Goal: Task Accomplishment & Management: Complete application form

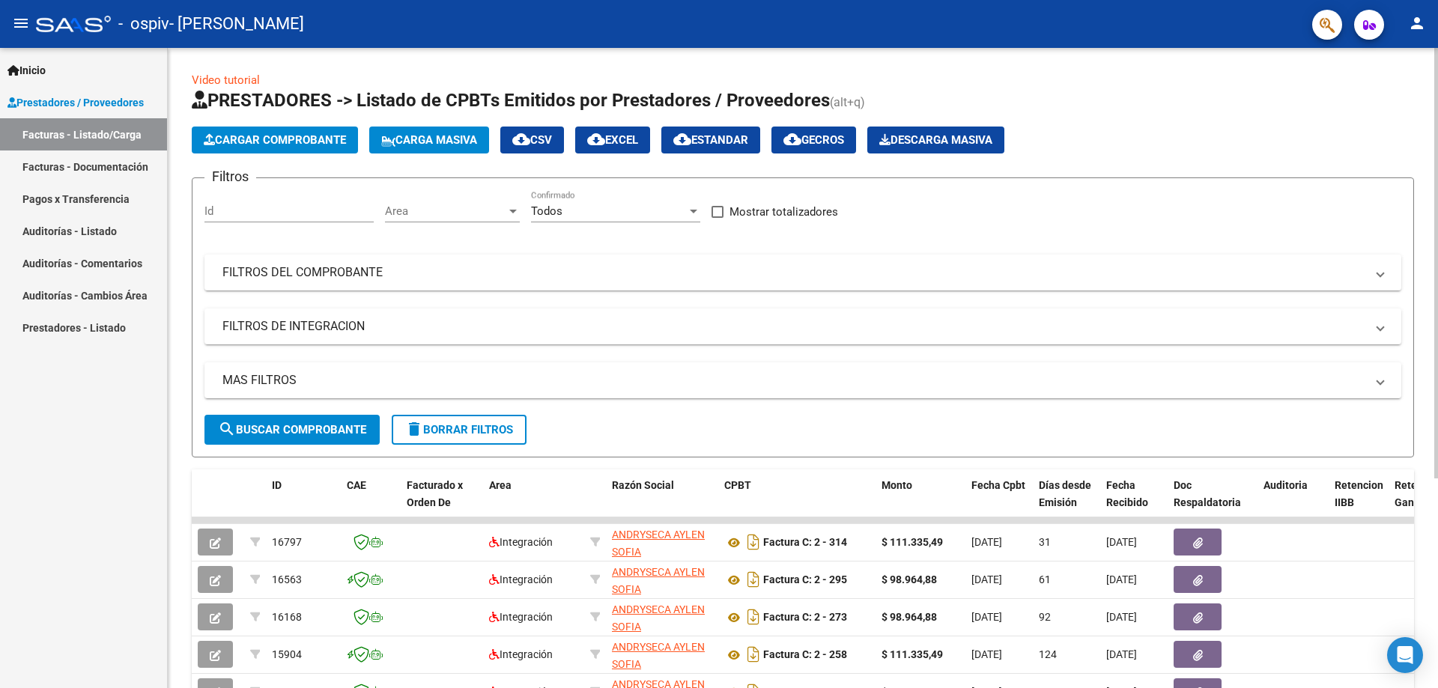
click at [309, 148] on button "Cargar Comprobante" at bounding box center [275, 140] width 166 height 27
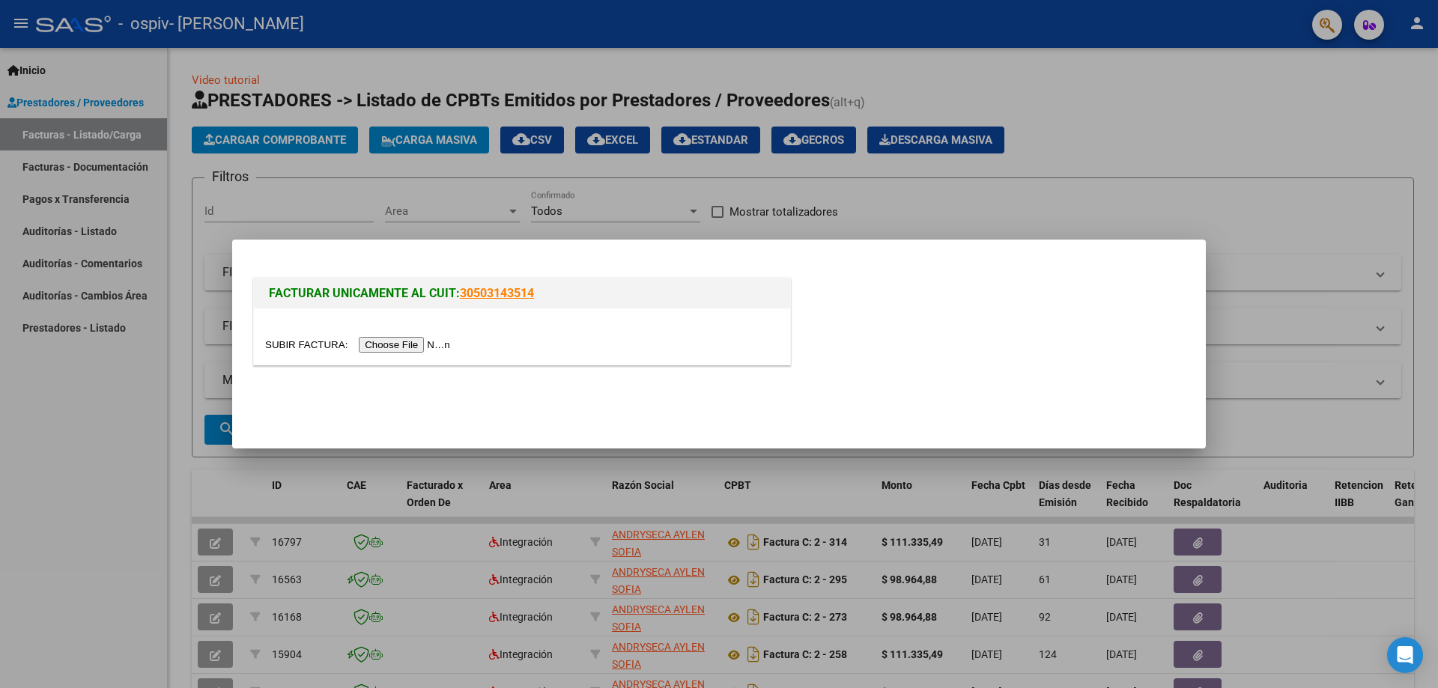
click at [420, 348] on input "file" at bounding box center [360, 345] width 190 height 16
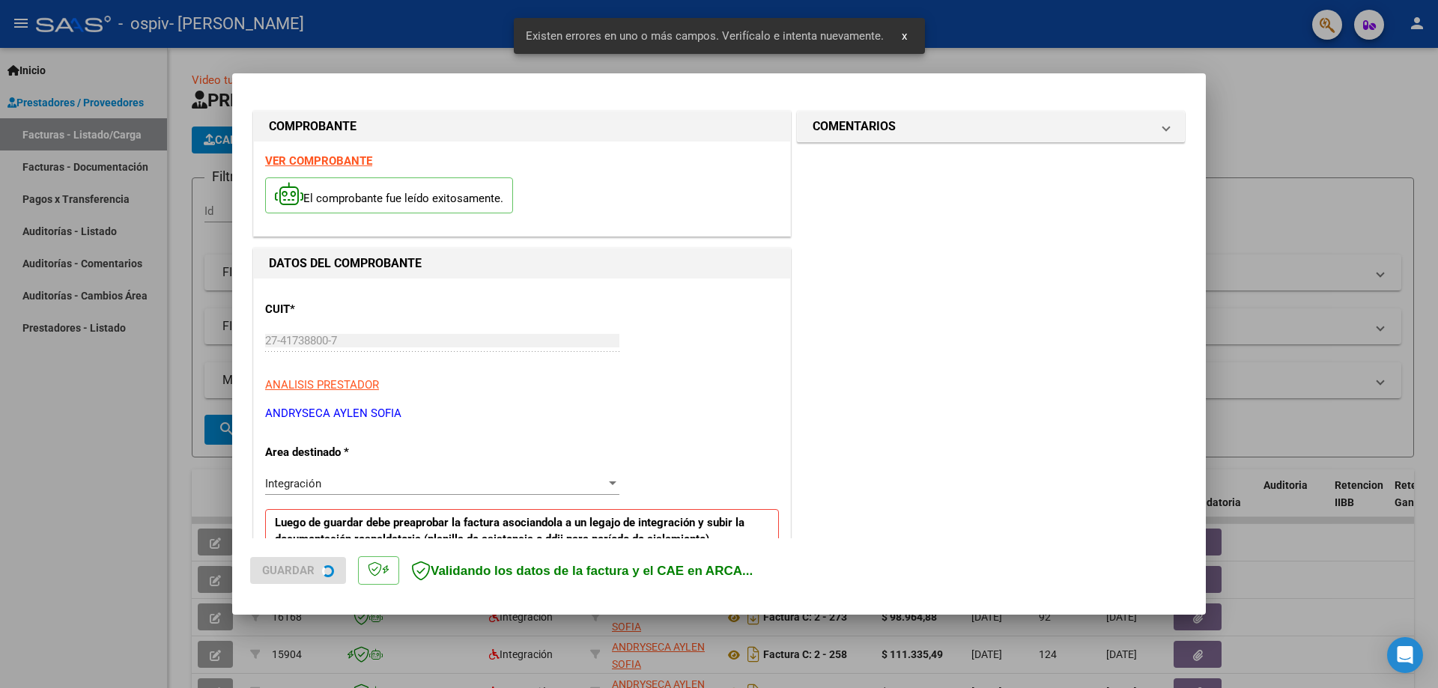
scroll to position [246, 0]
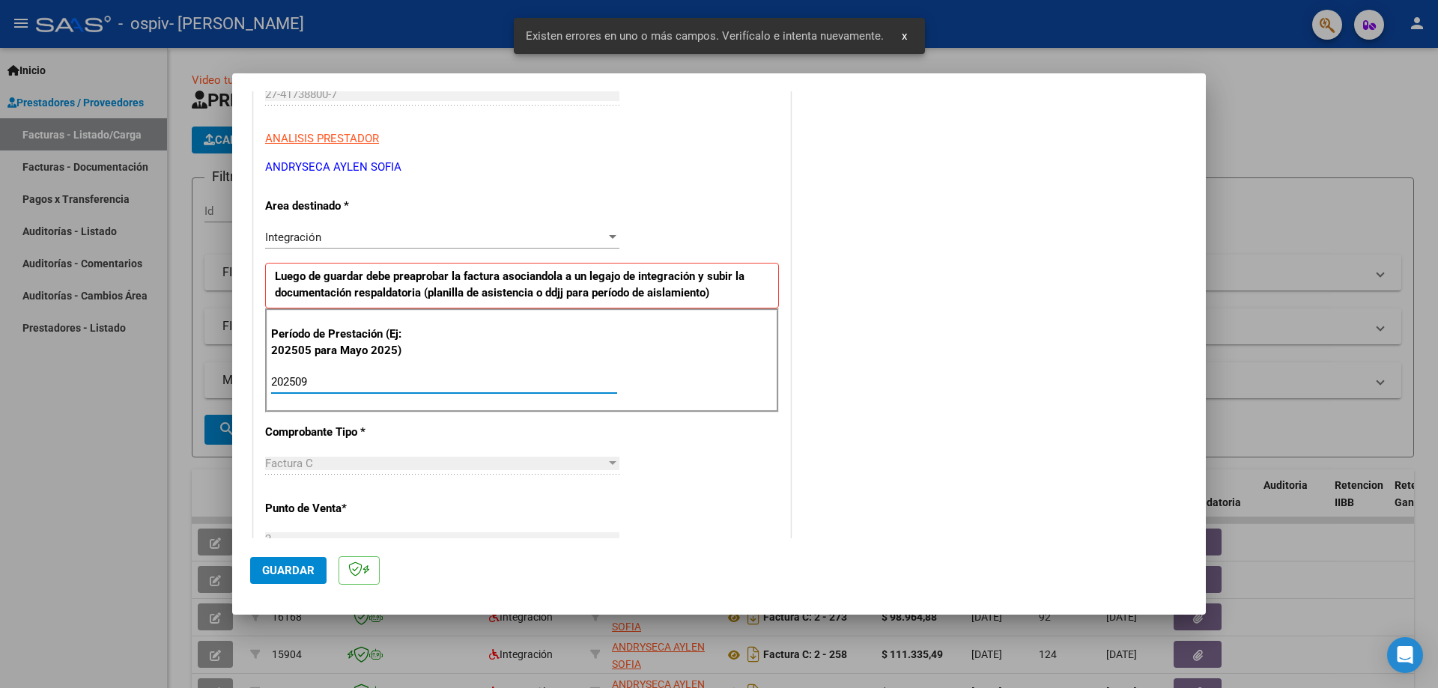
type input "202509"
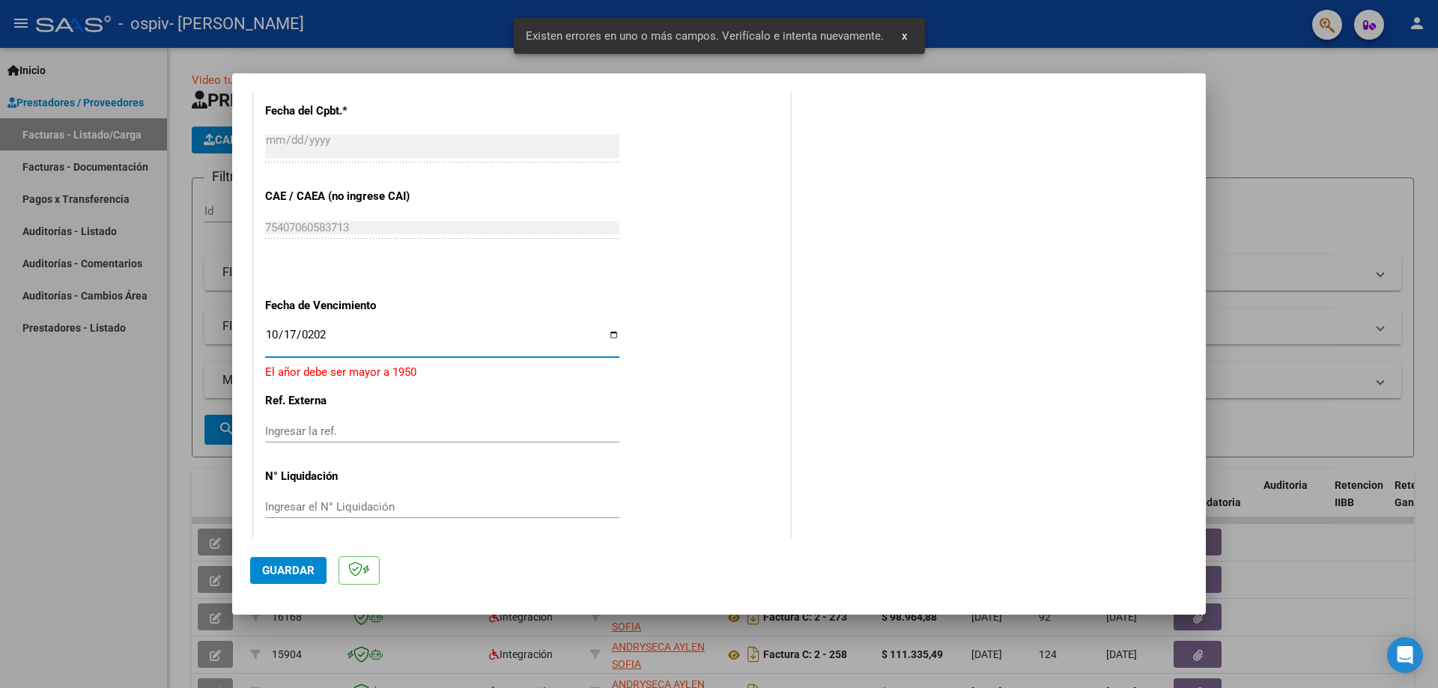
type input "[DATE]"
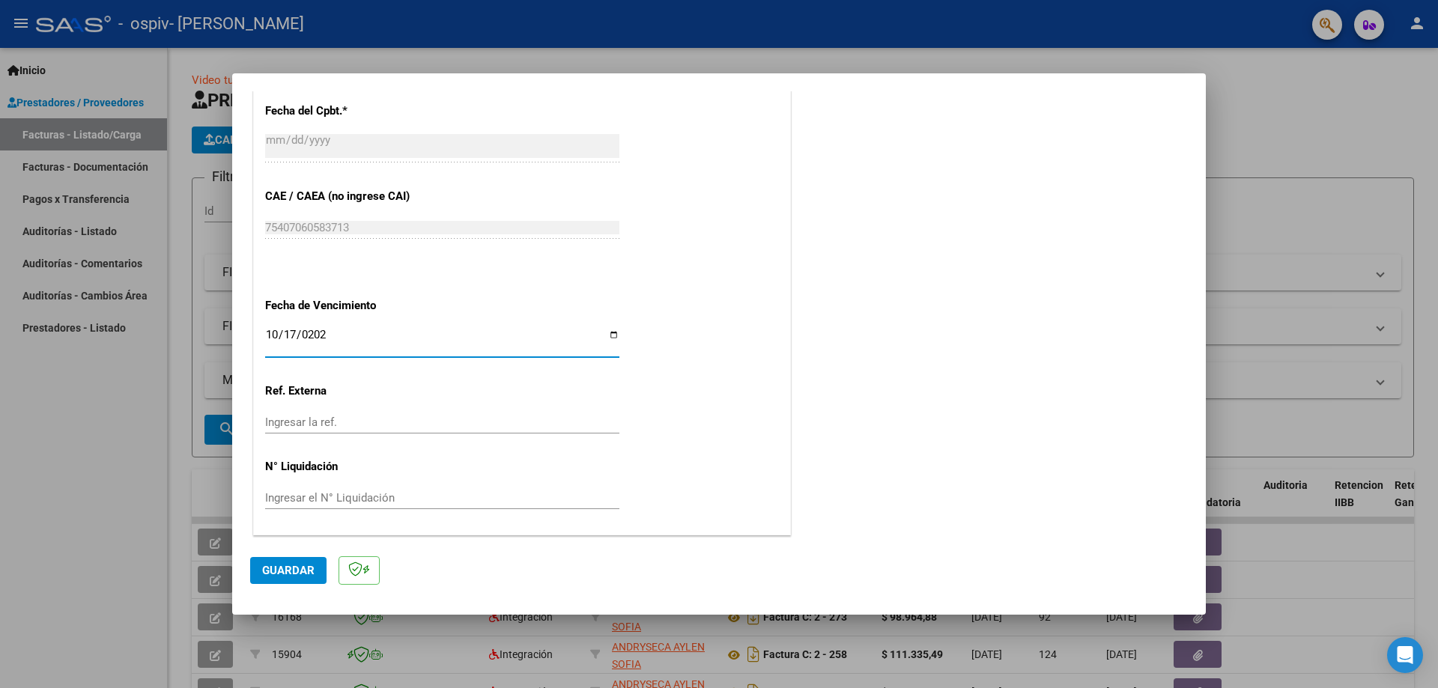
click at [306, 579] on button "Guardar" at bounding box center [288, 570] width 76 height 27
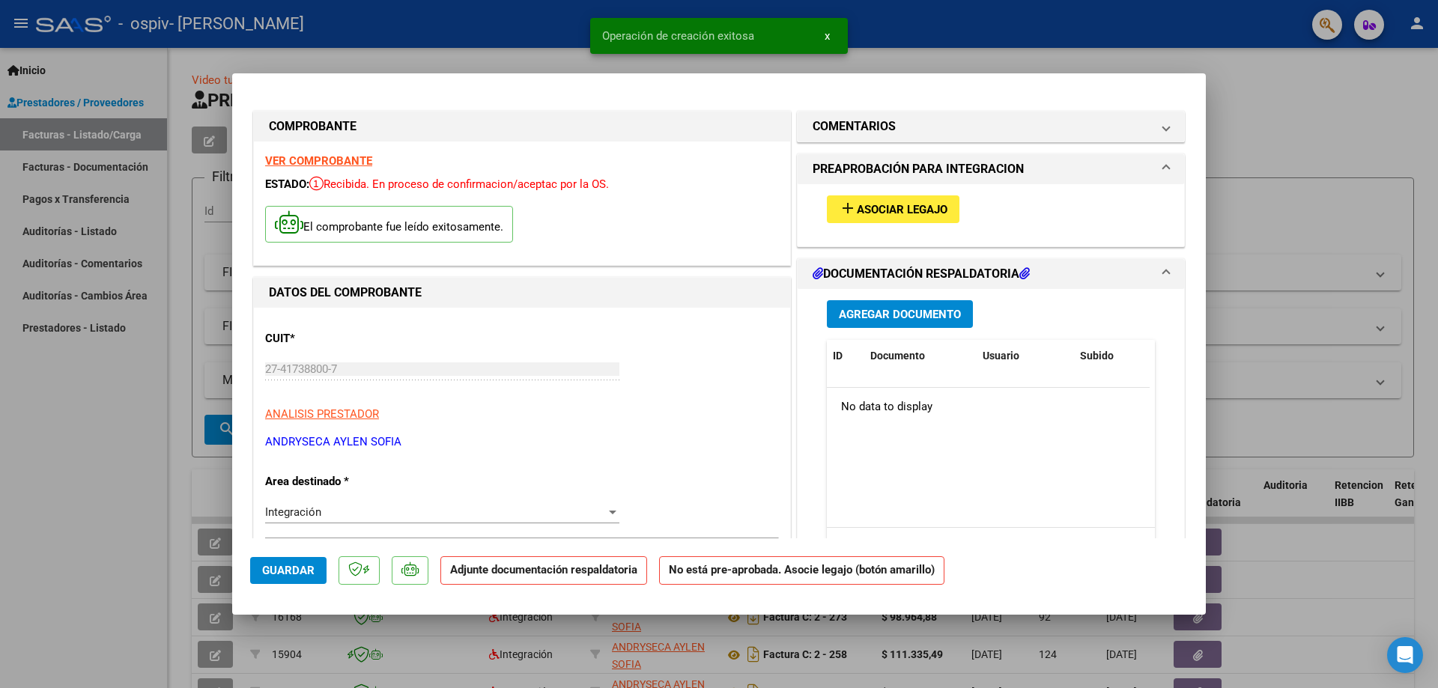
click at [874, 205] on span "Asociar Legajo" at bounding box center [902, 209] width 91 height 13
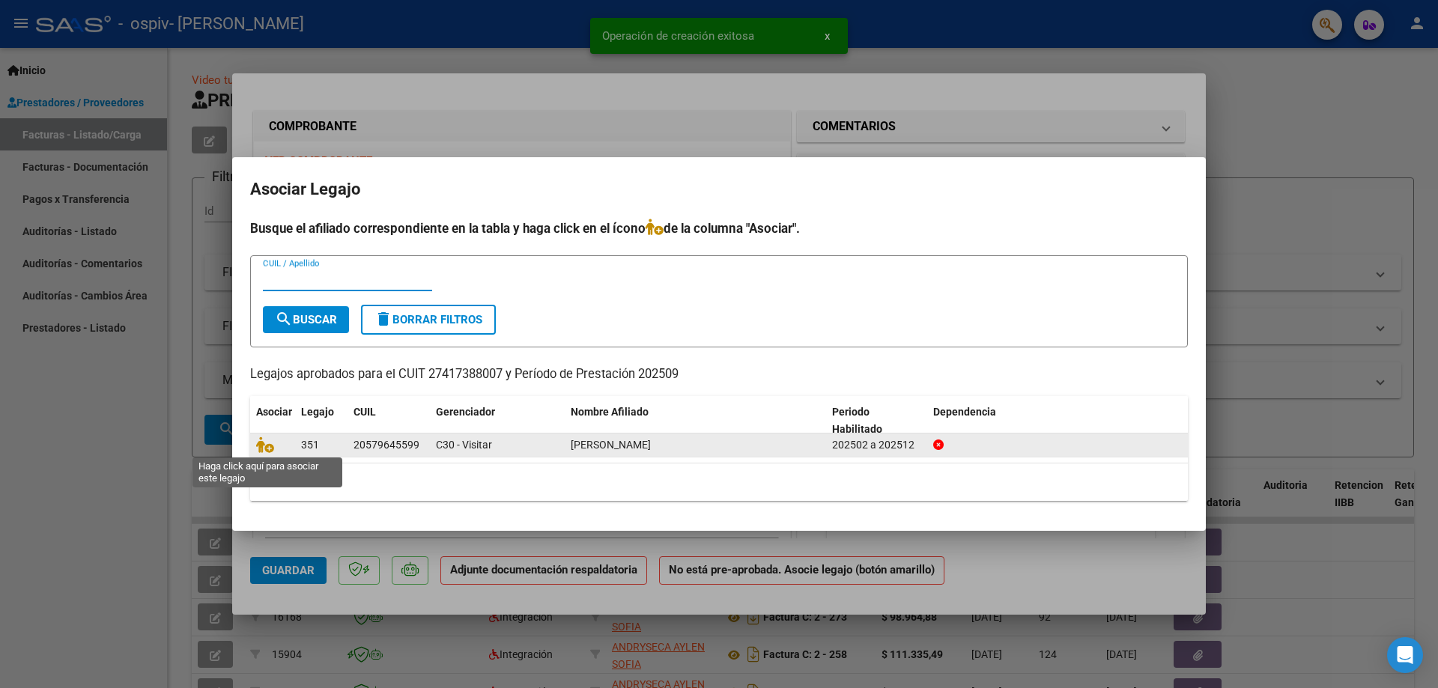
click at [275, 443] on span at bounding box center [267, 446] width 22 height 12
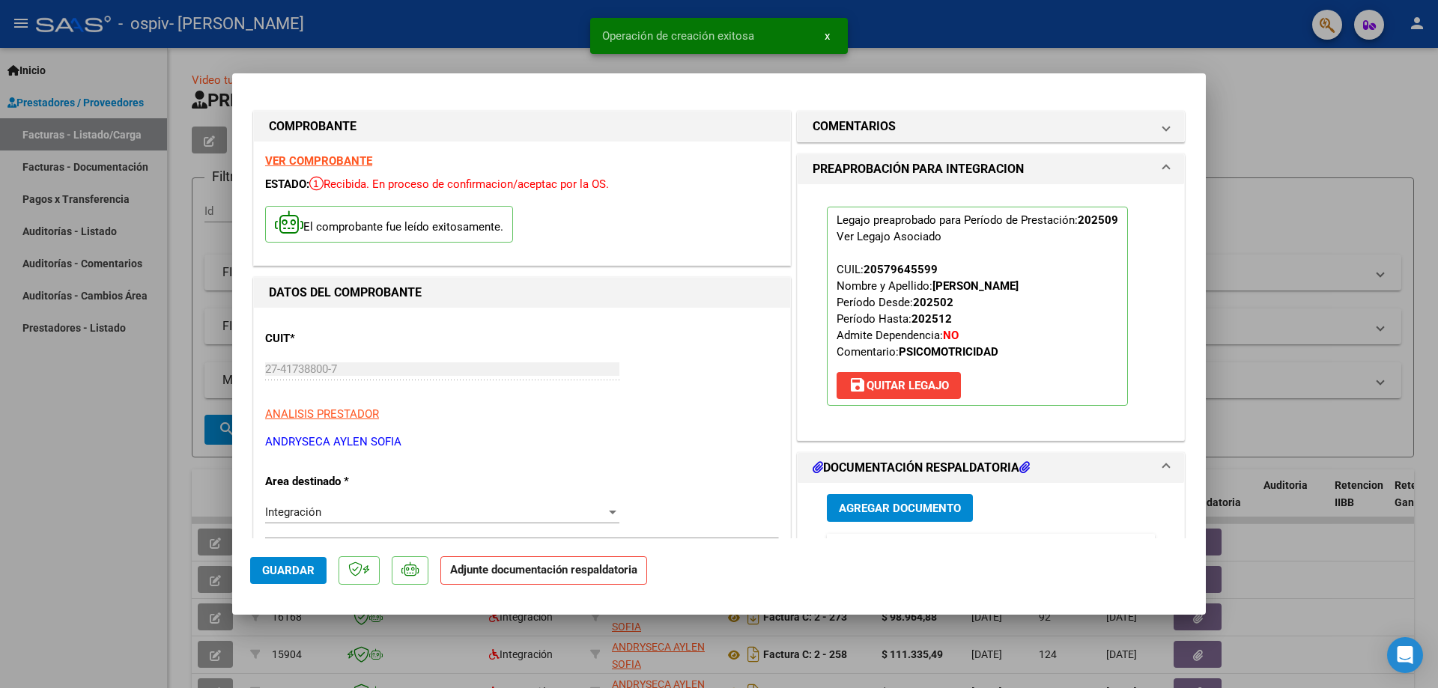
click at [903, 513] on span "Agregar Documento" at bounding box center [900, 508] width 122 height 13
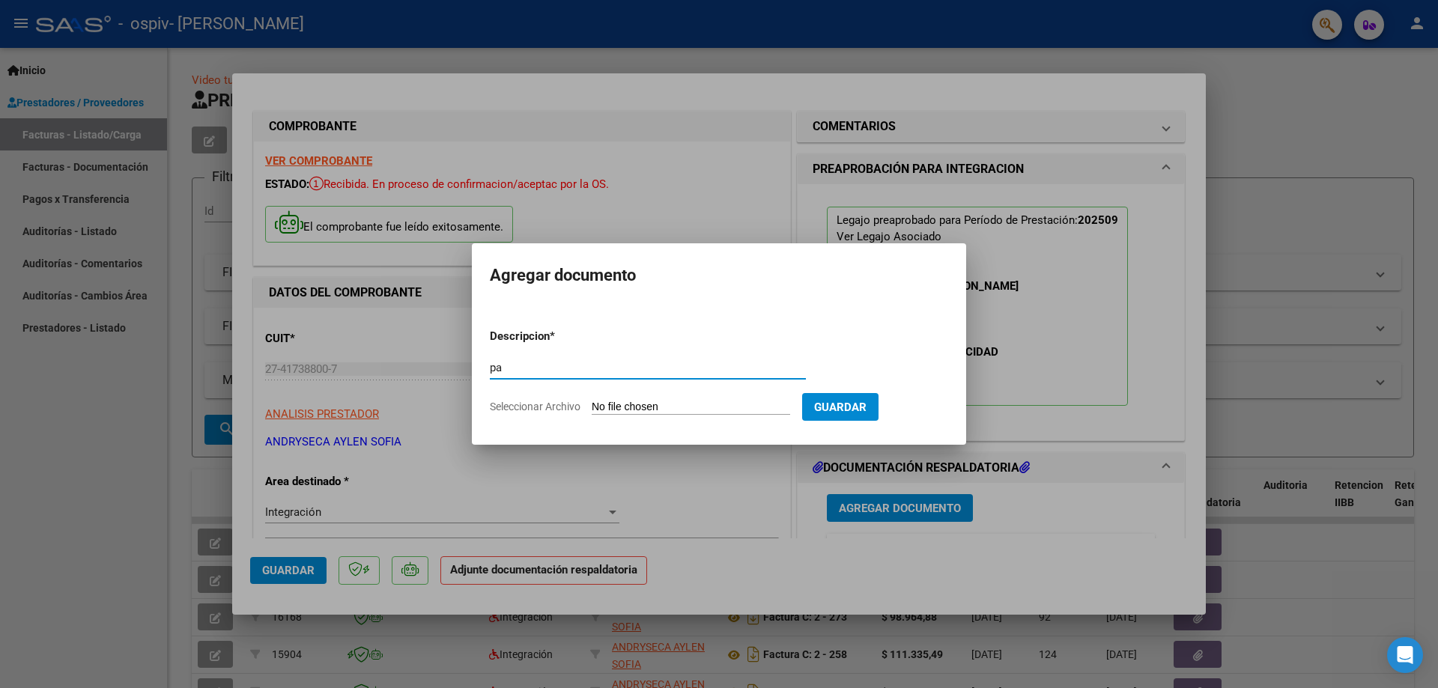
type input "p"
type input "PA"
click at [640, 407] on input "Seleccionar Archivo" at bounding box center [691, 408] width 199 height 14
type input "C:\fakepath\[PERSON_NAME] - PSM.pdf"
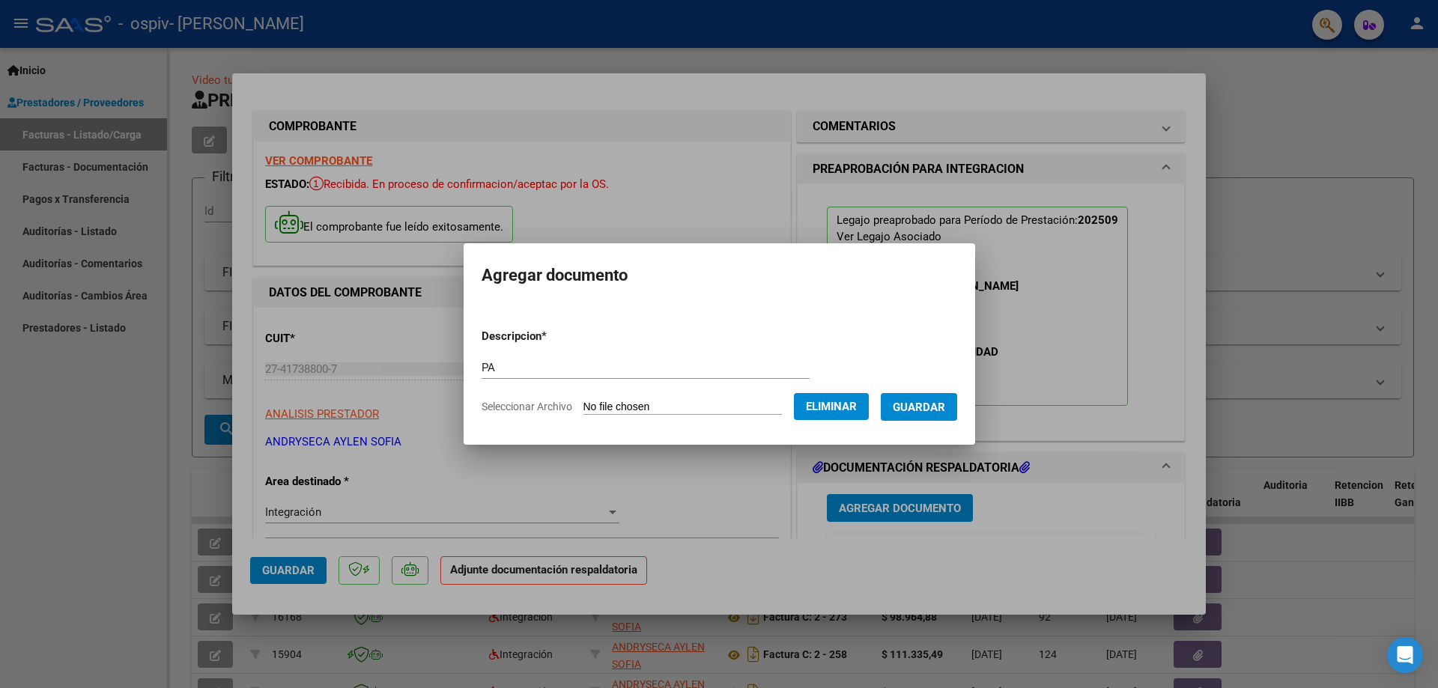
click at [945, 408] on span "Guardar" at bounding box center [919, 407] width 52 height 13
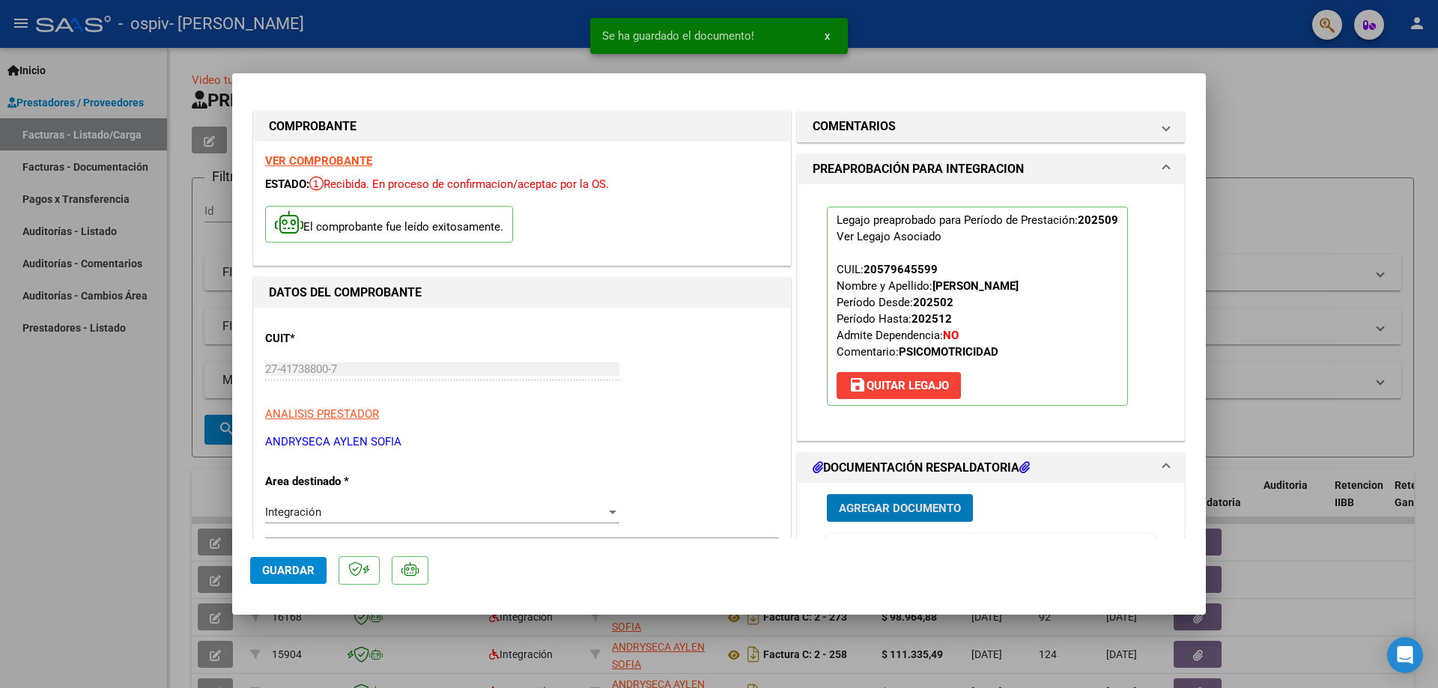
click at [921, 506] on span "Agregar Documento" at bounding box center [900, 508] width 122 height 13
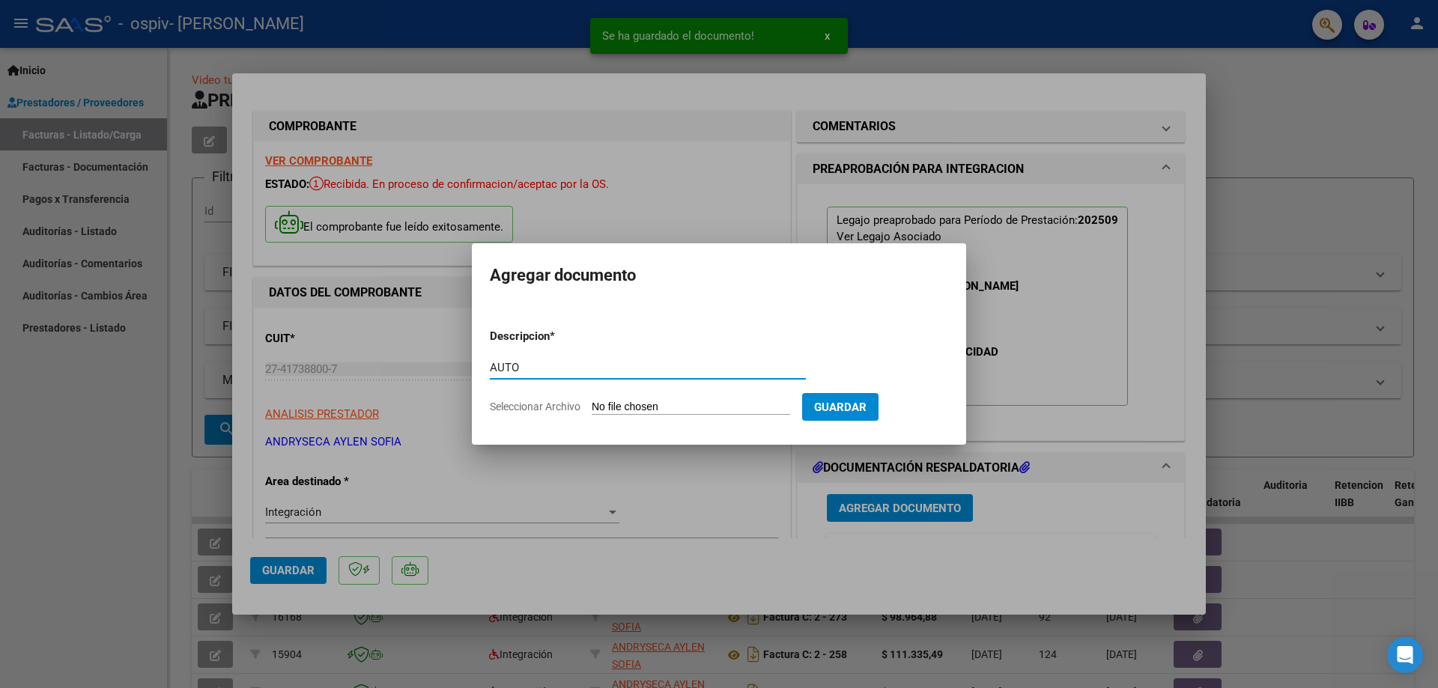
type input "AUTO"
click at [688, 404] on input "Seleccionar Archivo" at bounding box center [691, 408] width 199 height 14
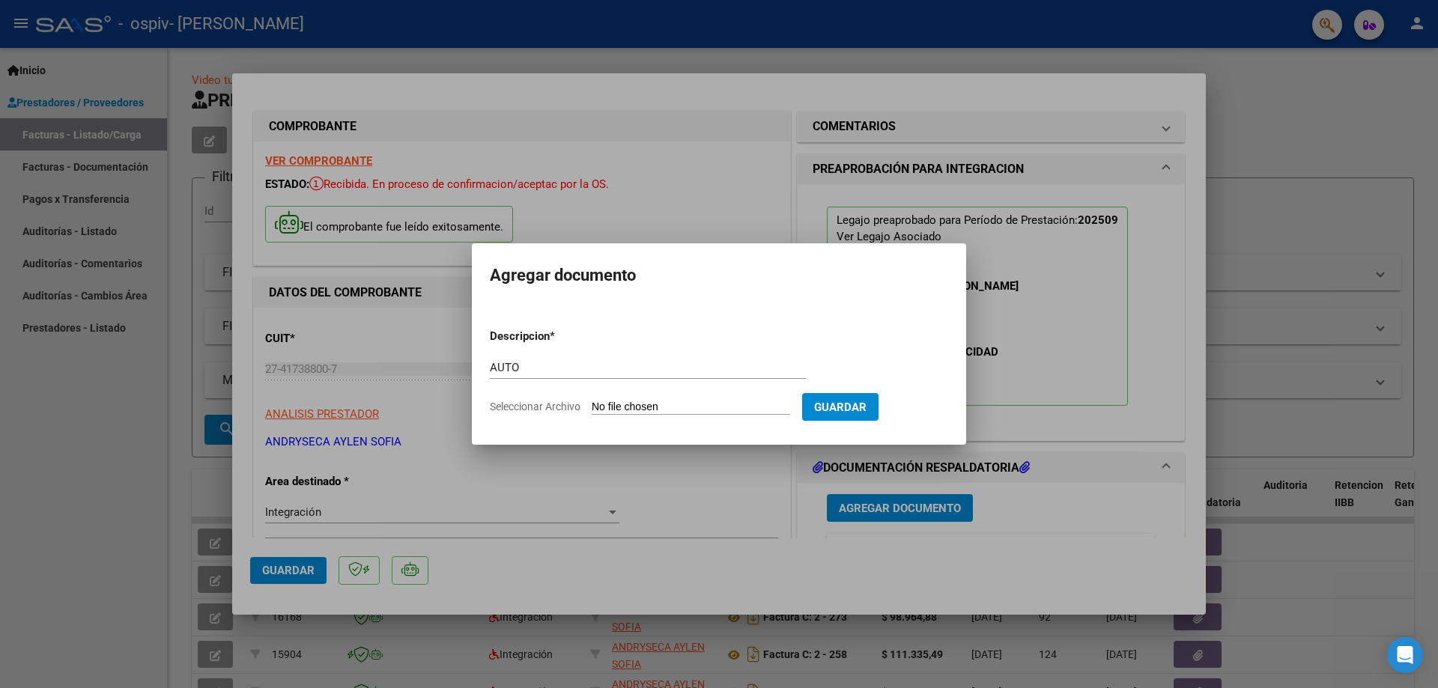
type input "C:\fakepath\[PERSON_NAME] - PSM.pdf"
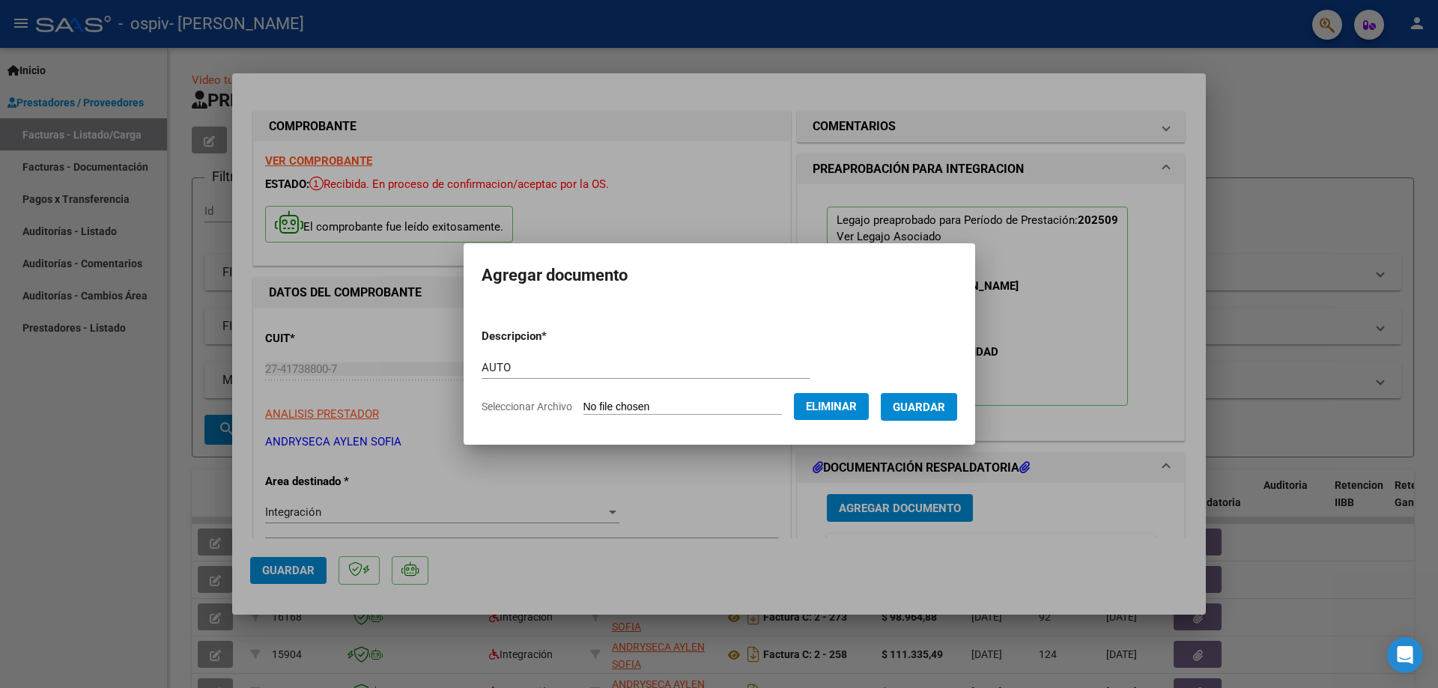
click at [920, 410] on span "Guardar" at bounding box center [919, 407] width 52 height 13
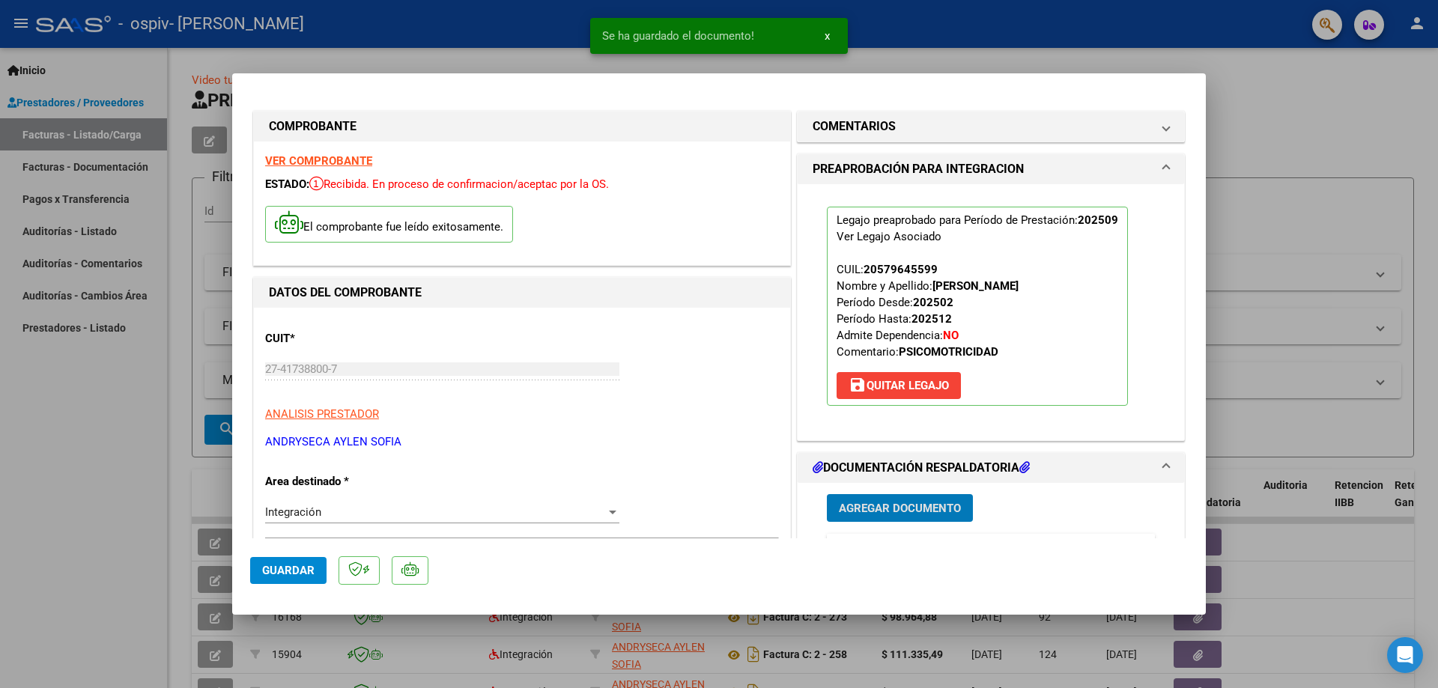
click at [316, 577] on button "Guardar" at bounding box center [288, 570] width 76 height 27
click at [907, 33] on div at bounding box center [719, 344] width 1438 height 688
type input "$ 0,00"
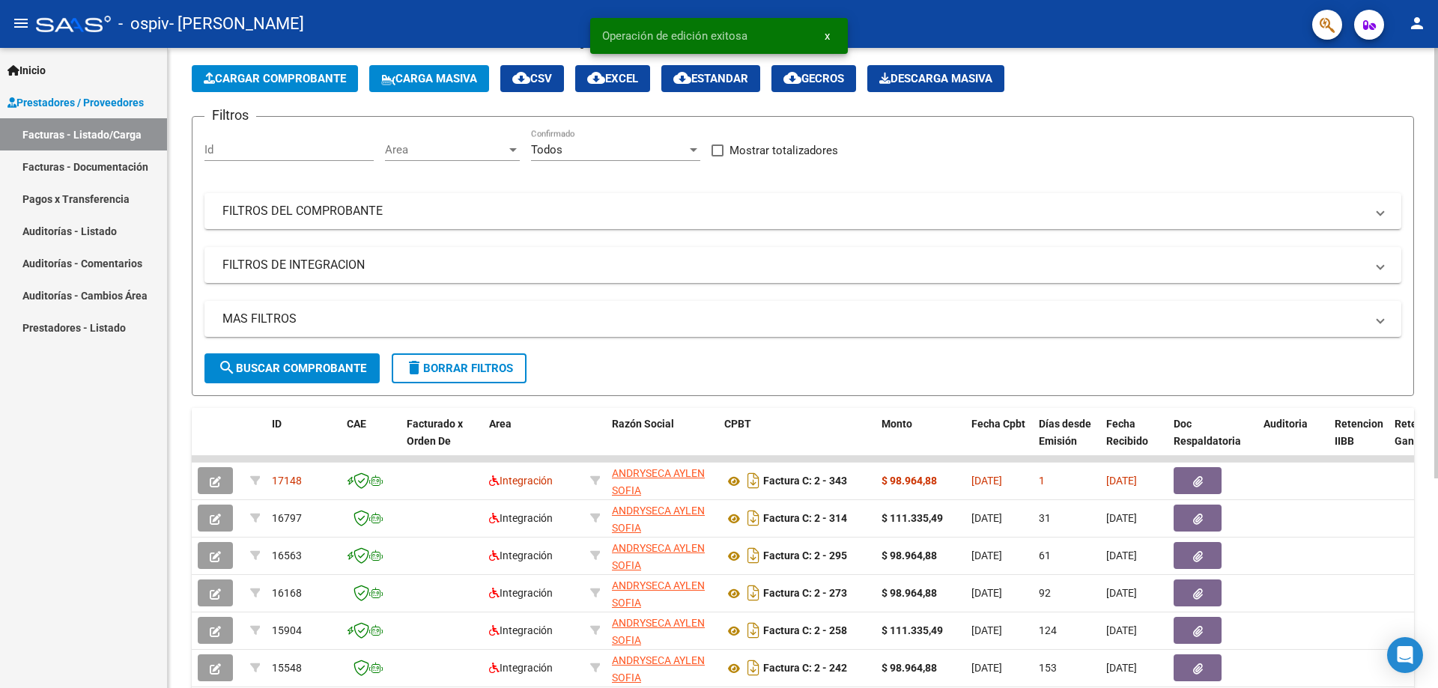
scroll to position [75, 0]
